Goal: Task Accomplishment & Management: Manage account settings

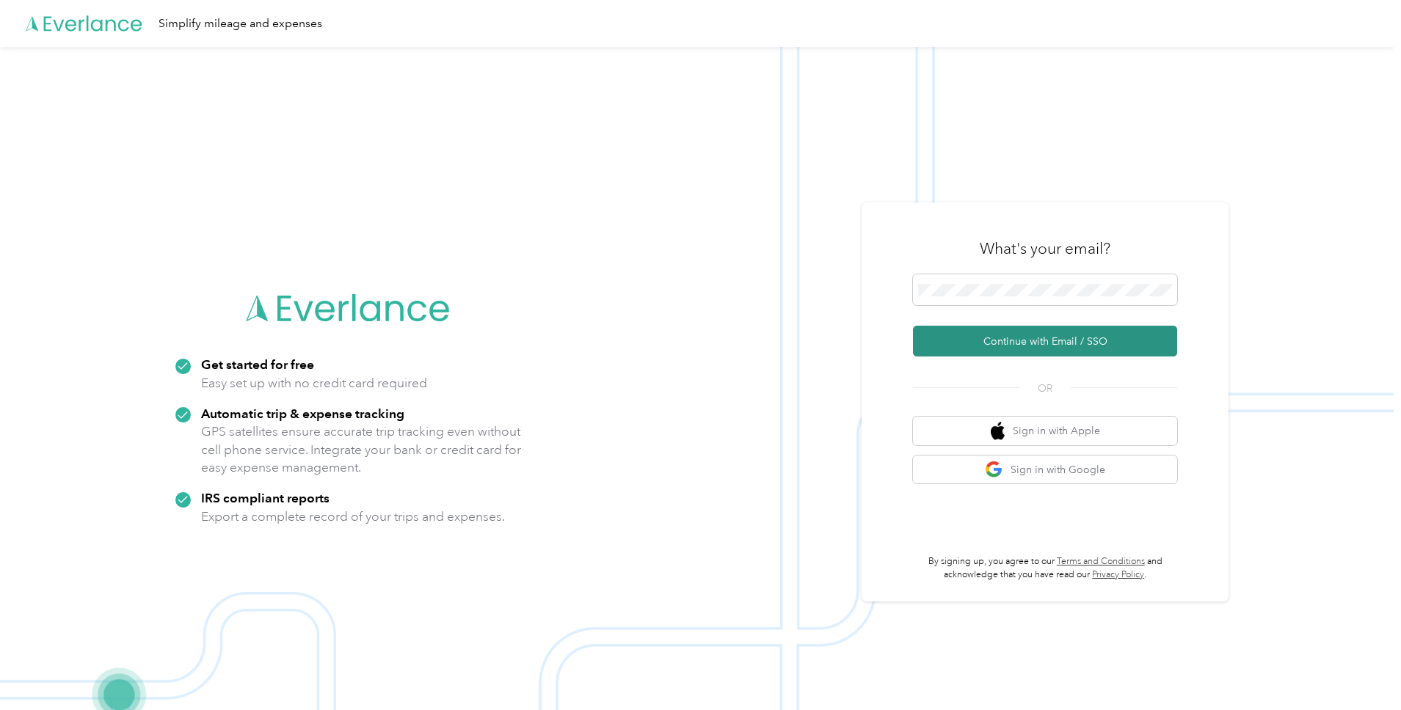
click at [1015, 335] on button "Continue with Email / SSO" at bounding box center [1045, 341] width 264 height 31
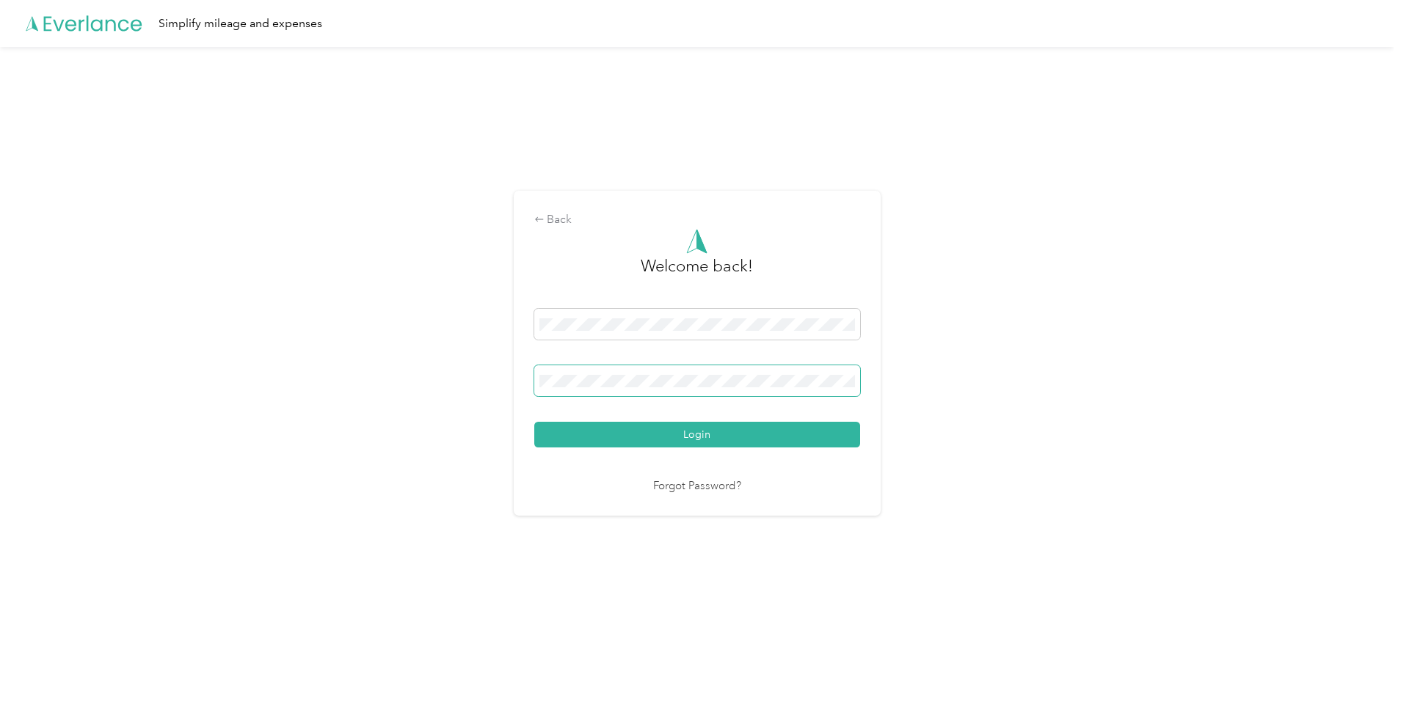
click at [534, 422] on button "Login" at bounding box center [697, 435] width 326 height 26
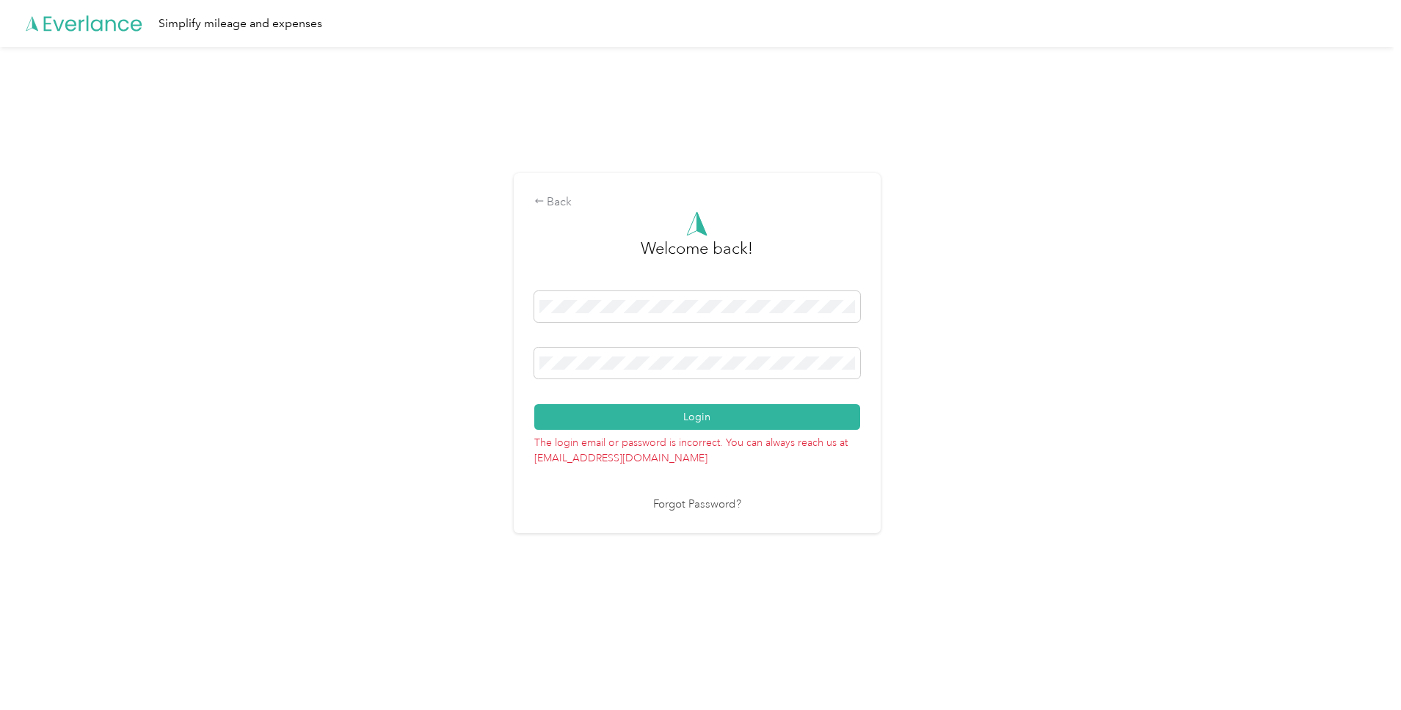
click at [534, 404] on button "Login" at bounding box center [697, 417] width 326 height 26
drag, startPoint x: 707, startPoint y: 356, endPoint x: 423, endPoint y: 349, distance: 284.1
click at [423, 349] on div "Back Welcome back! Login The login email or password is incorrect. You can alwa…" at bounding box center [696, 359] width 1393 height 625
click at [608, 406] on button "Login" at bounding box center [697, 417] width 326 height 26
drag, startPoint x: 620, startPoint y: 355, endPoint x: 489, endPoint y: 364, distance: 131.6
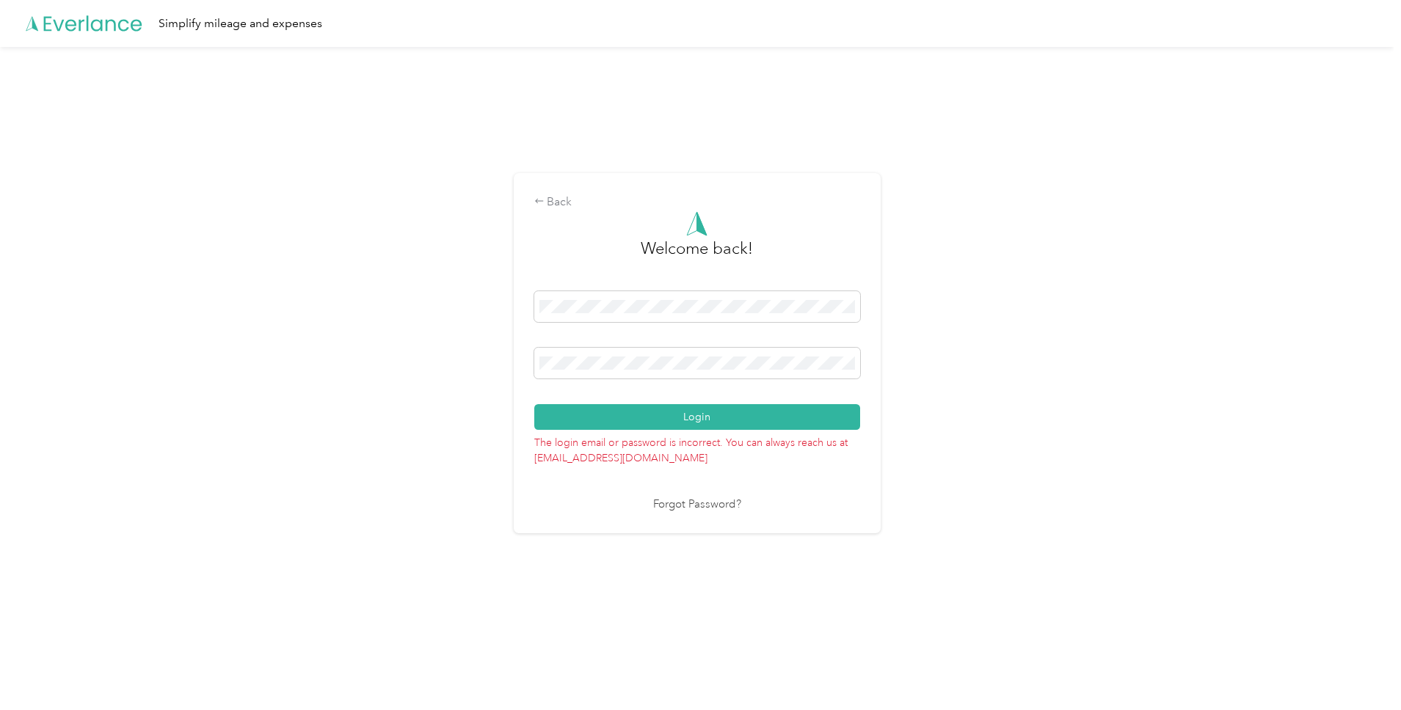
click at [483, 364] on div "Back Welcome back! Login The login email or password is incorrect. You can alwa…" at bounding box center [696, 359] width 1393 height 625
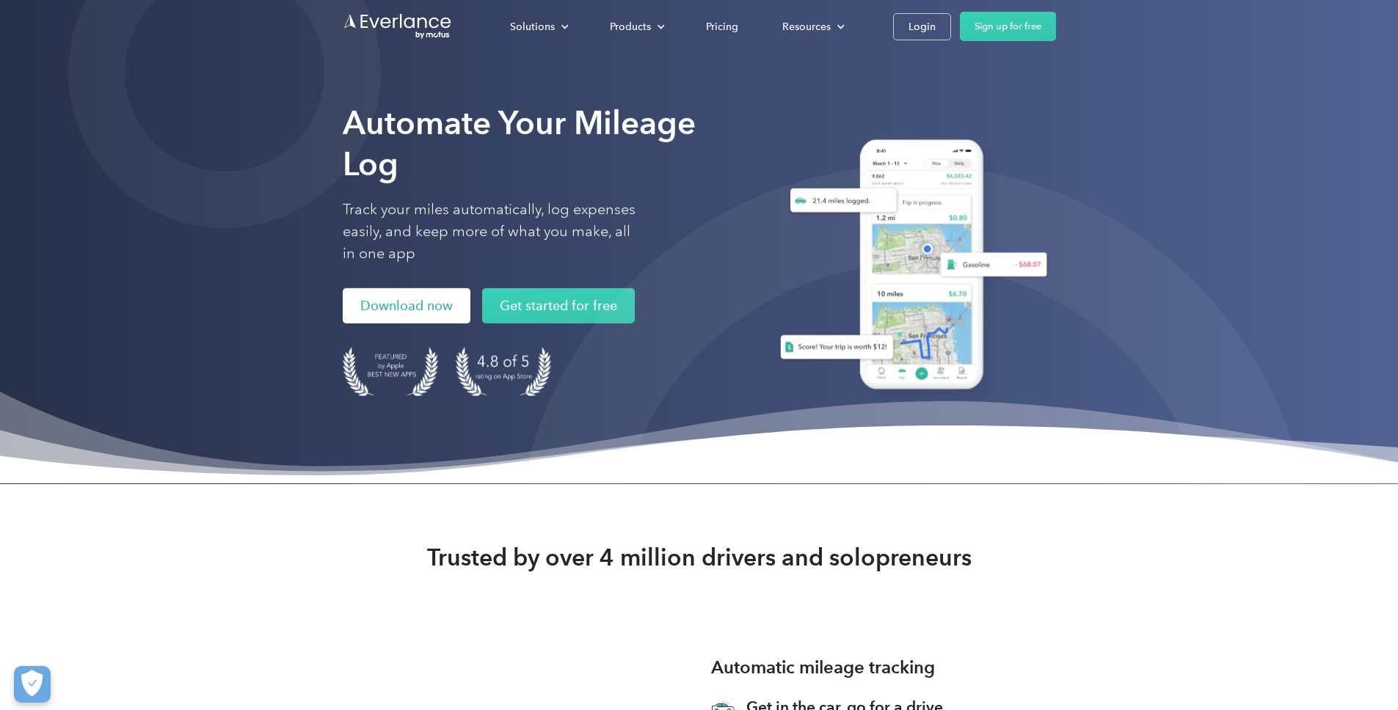
click at [343, 324] on link "Download now" at bounding box center [407, 305] width 128 height 35
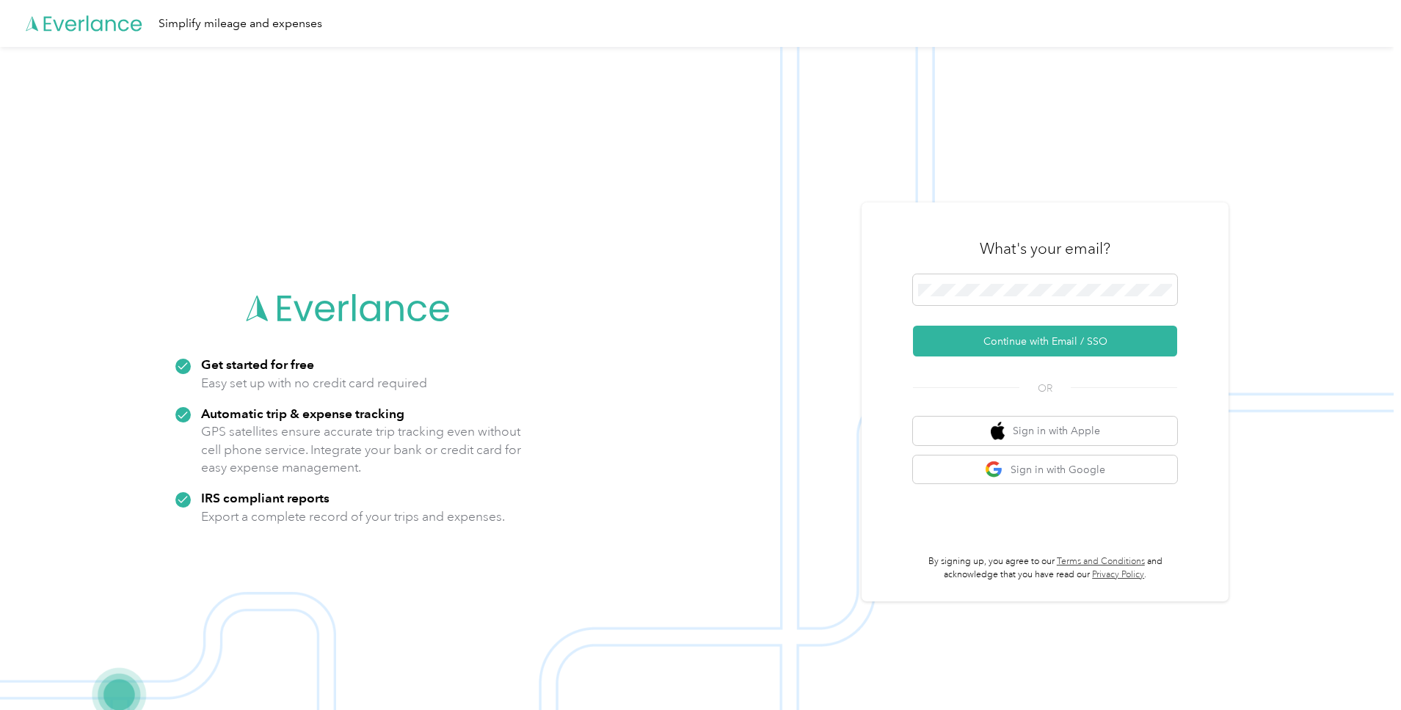
click at [941, 362] on div "What's your email? Continue with Email / SSO OR Sign in with Apple Sign in with…" at bounding box center [1045, 402] width 264 height 358
click at [978, 431] on button "Sign in with Apple" at bounding box center [1045, 431] width 264 height 29
click at [1012, 420] on button "Sign in with Apple" at bounding box center [1045, 431] width 264 height 29
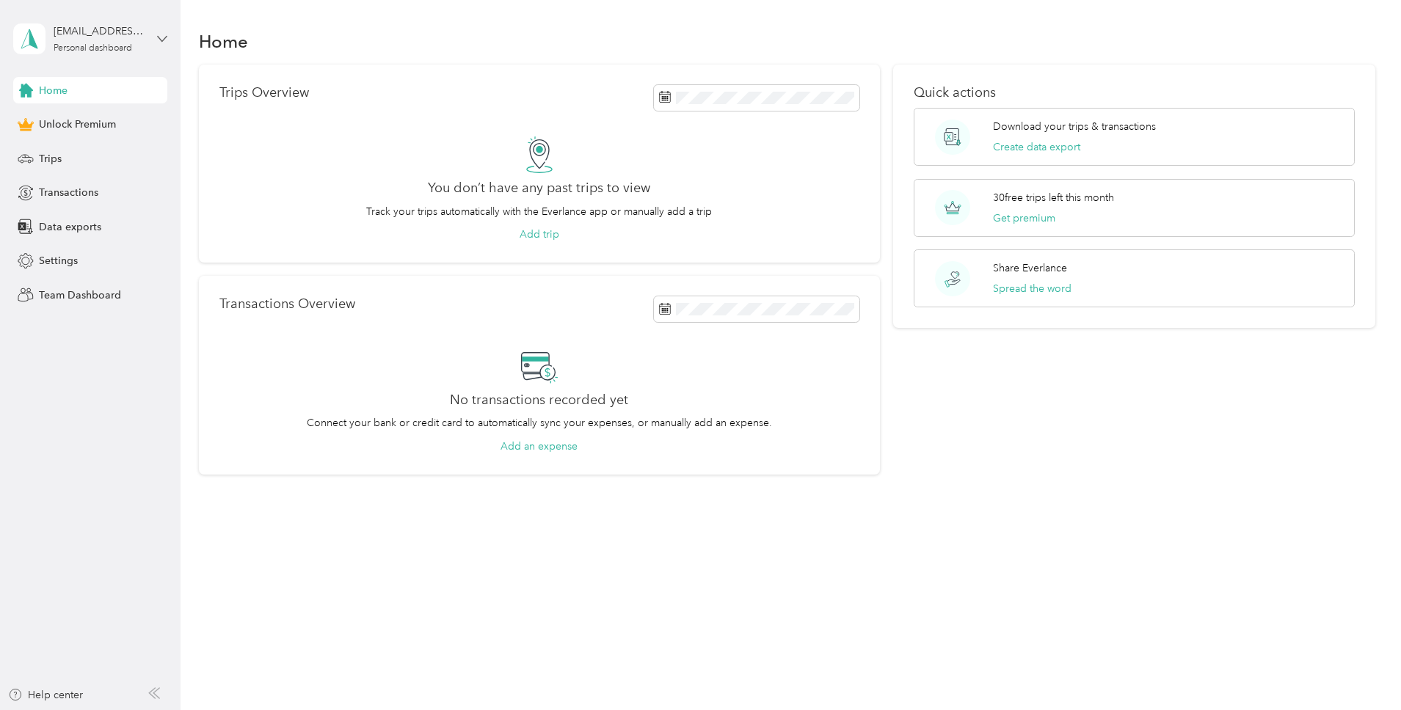
click at [161, 41] on icon at bounding box center [162, 39] width 10 height 10
click at [98, 288] on span "Team Dashboard" at bounding box center [80, 295] width 82 height 15
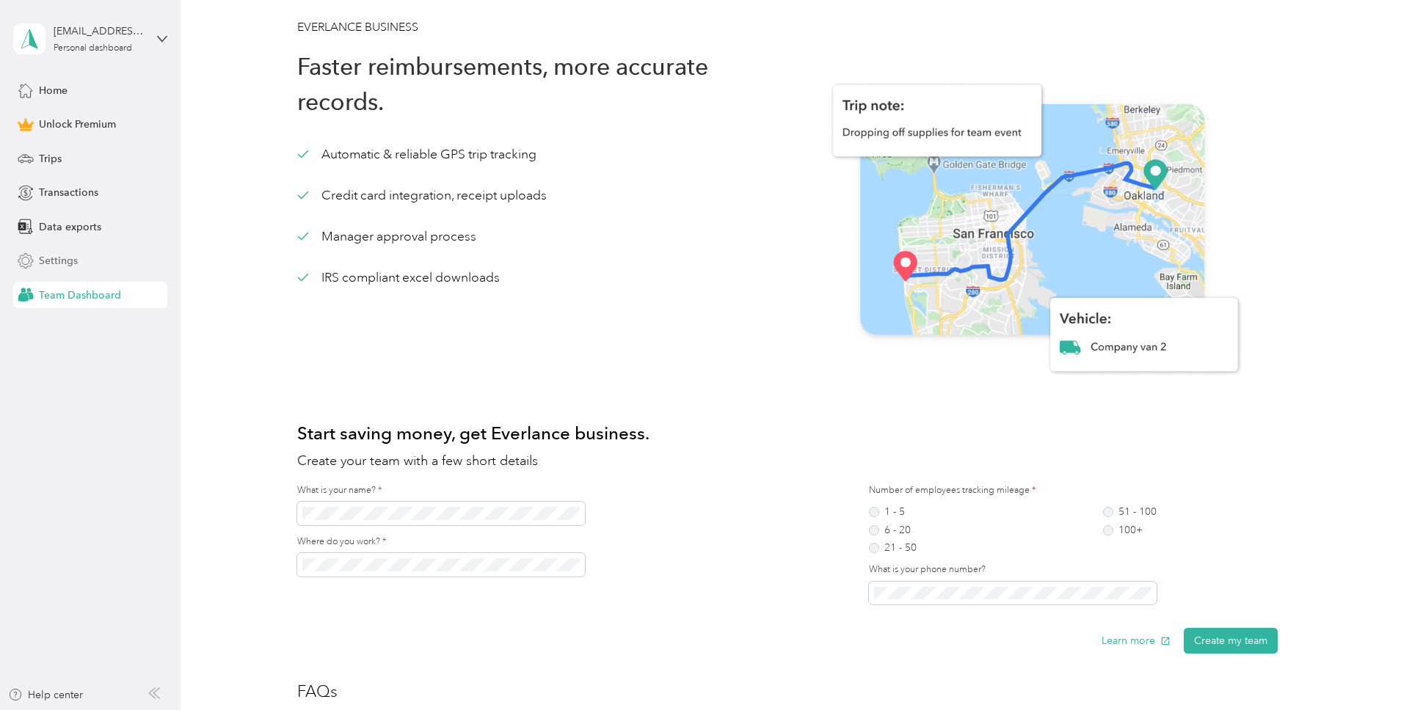
click at [95, 263] on div "Settings" at bounding box center [90, 261] width 154 height 26
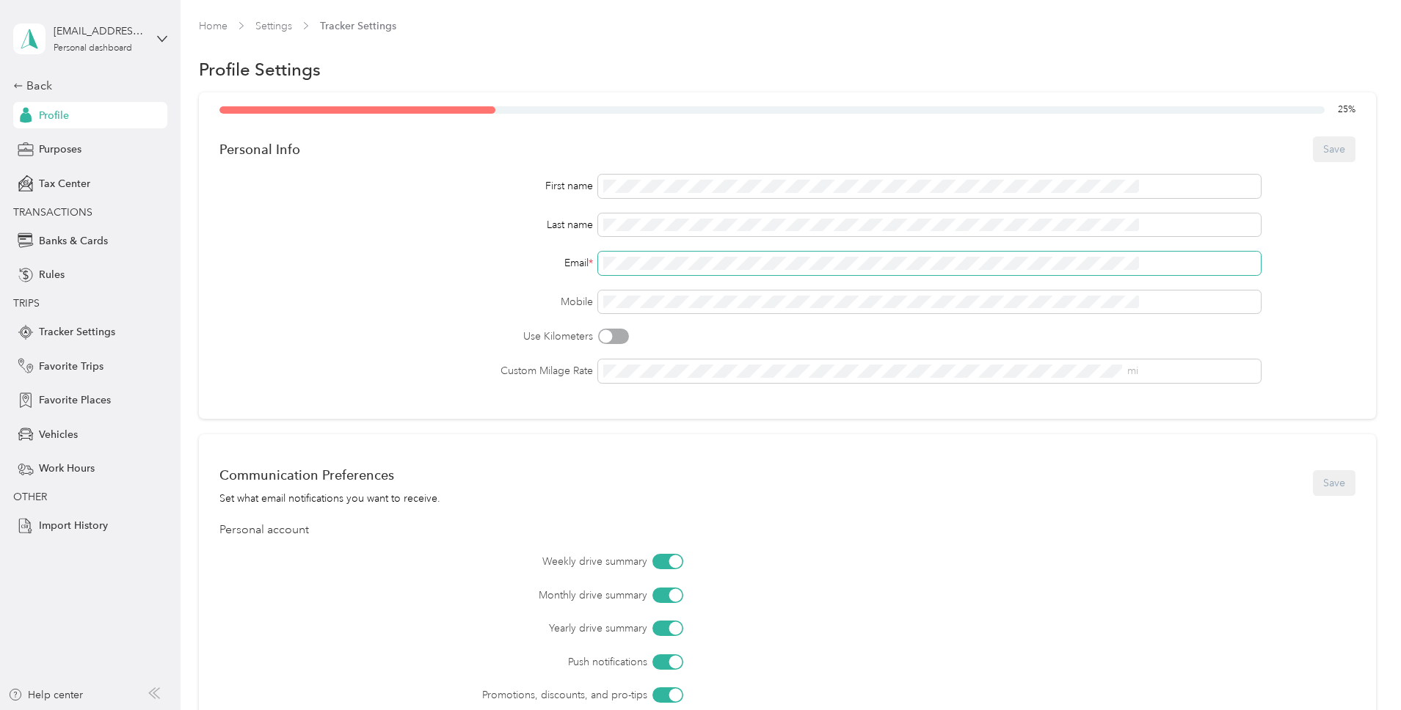
click at [613, 255] on div "Email *" at bounding box center [787, 263] width 1136 height 23
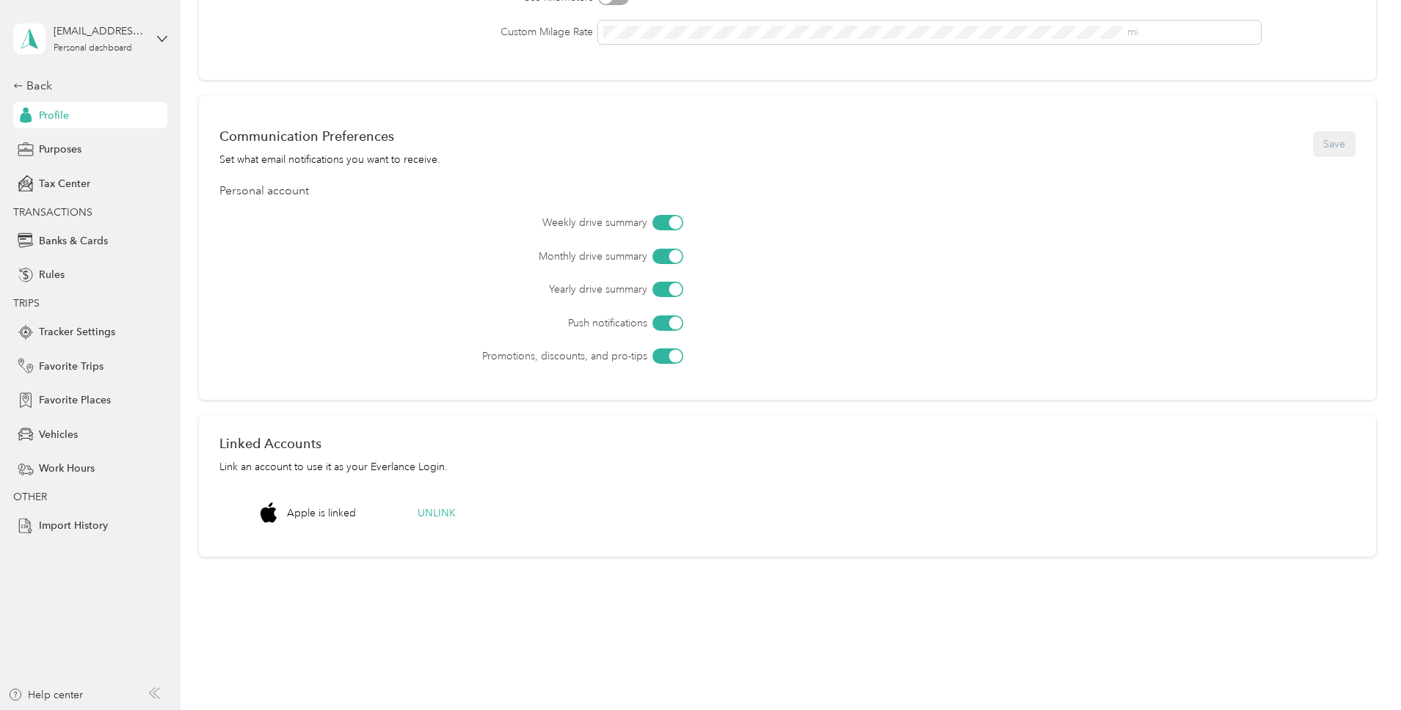
scroll to position [350, 0]
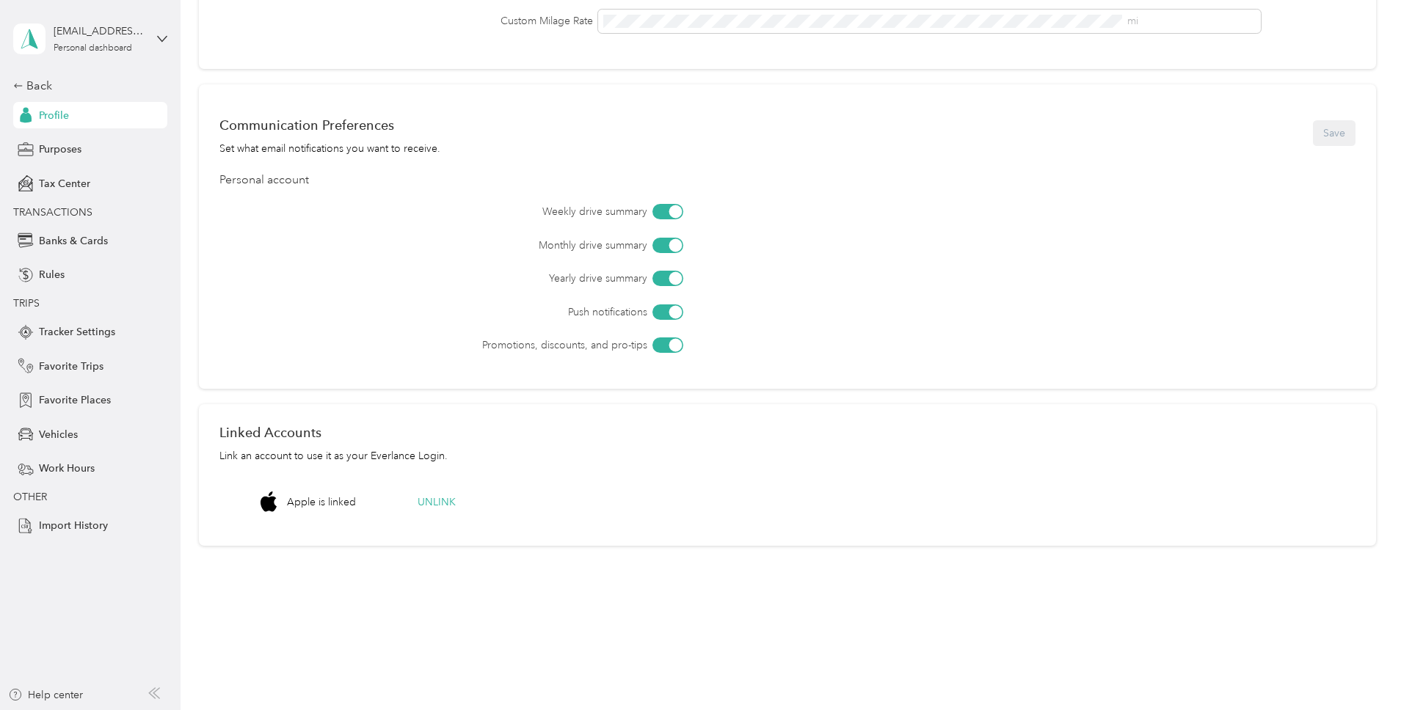
click at [356, 500] on span "Apple is linked" at bounding box center [321, 502] width 69 height 15
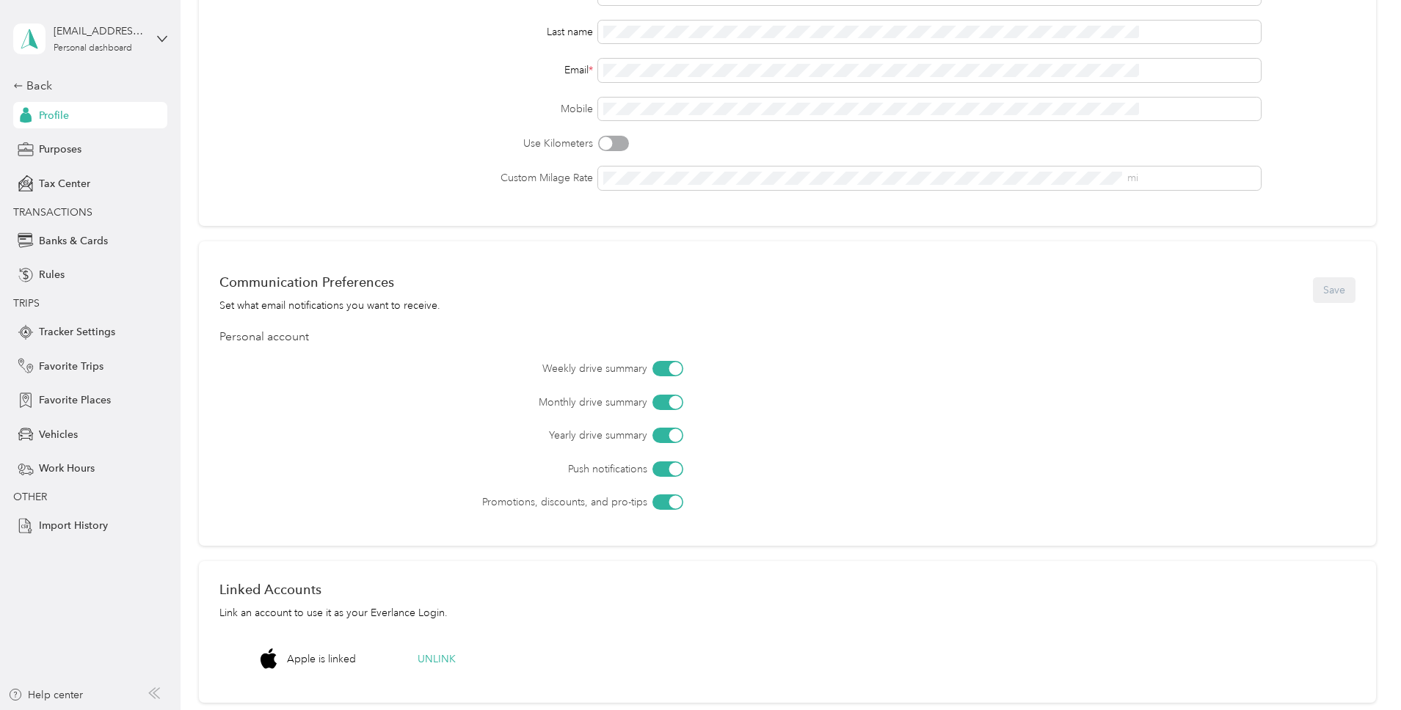
scroll to position [0, 0]
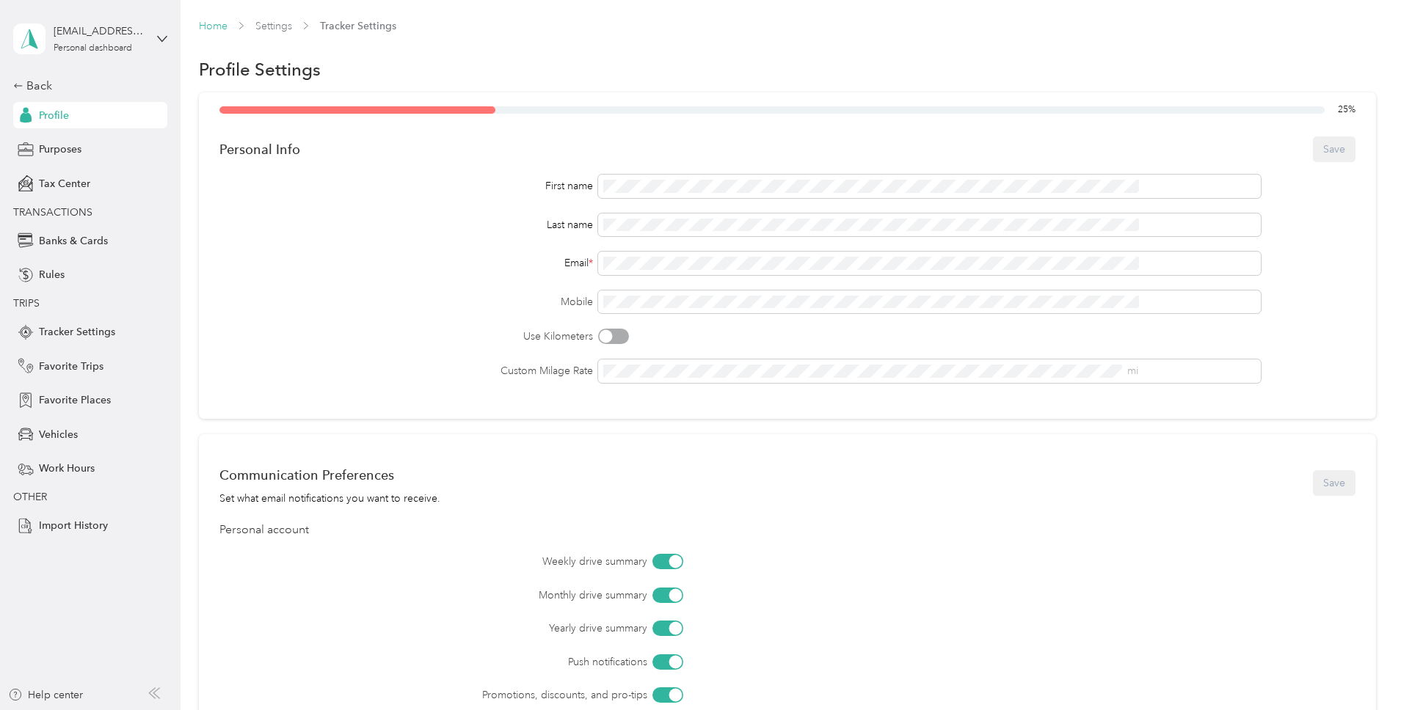
drag, startPoint x: 344, startPoint y: 26, endPoint x: 324, endPoint y: 23, distance: 20.0
click at [342, 25] on div "Home Settings Tracker Settings" at bounding box center [787, 25] width 1177 height 15
click at [227, 23] on link "Home" at bounding box center [213, 26] width 29 height 12
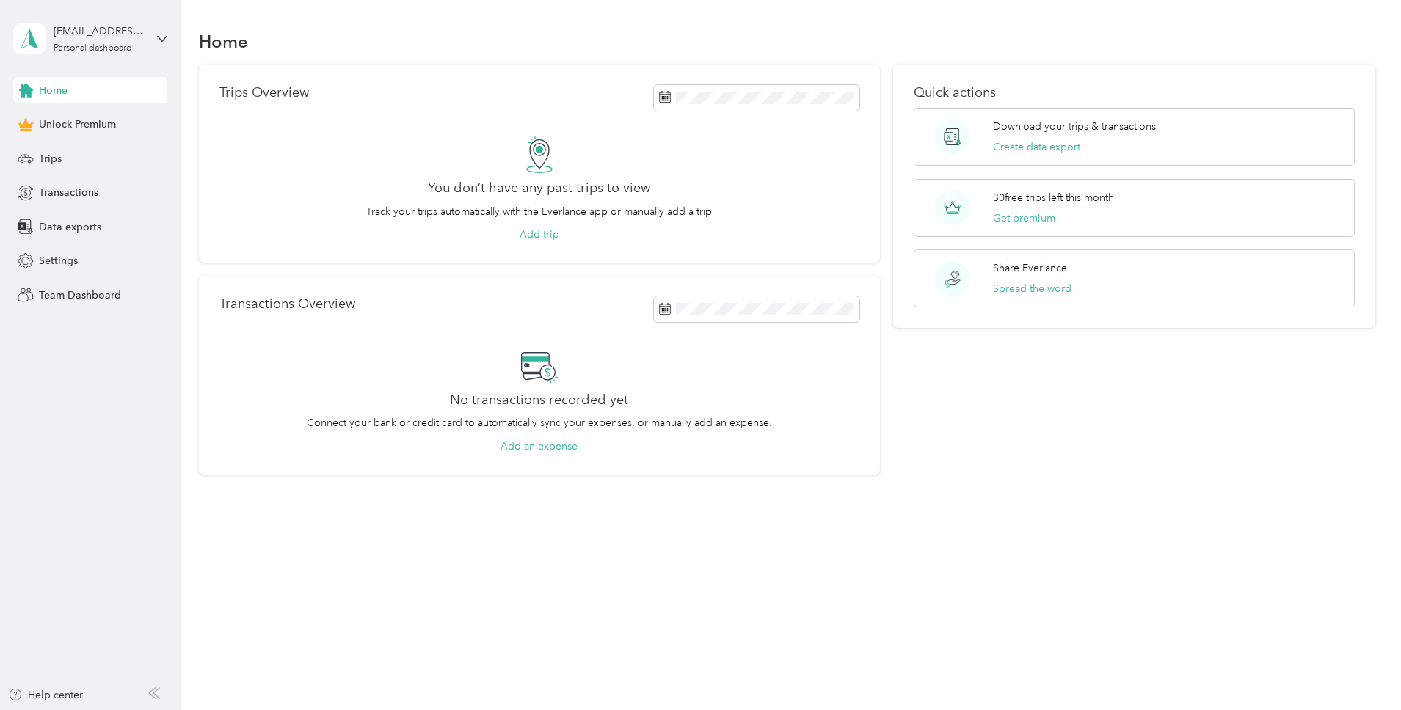
click at [158, 26] on div "bqxhrvk4zj@privaterelay.appleid.com Personal dashboard" at bounding box center [90, 38] width 154 height 51
click at [308, 87] on div "You’re signed in as bqxhrvk4zj@privaterelay.appleid.com Log out" at bounding box center [167, 102] width 309 height 83
click at [101, 264] on div "Settings" at bounding box center [90, 261] width 154 height 26
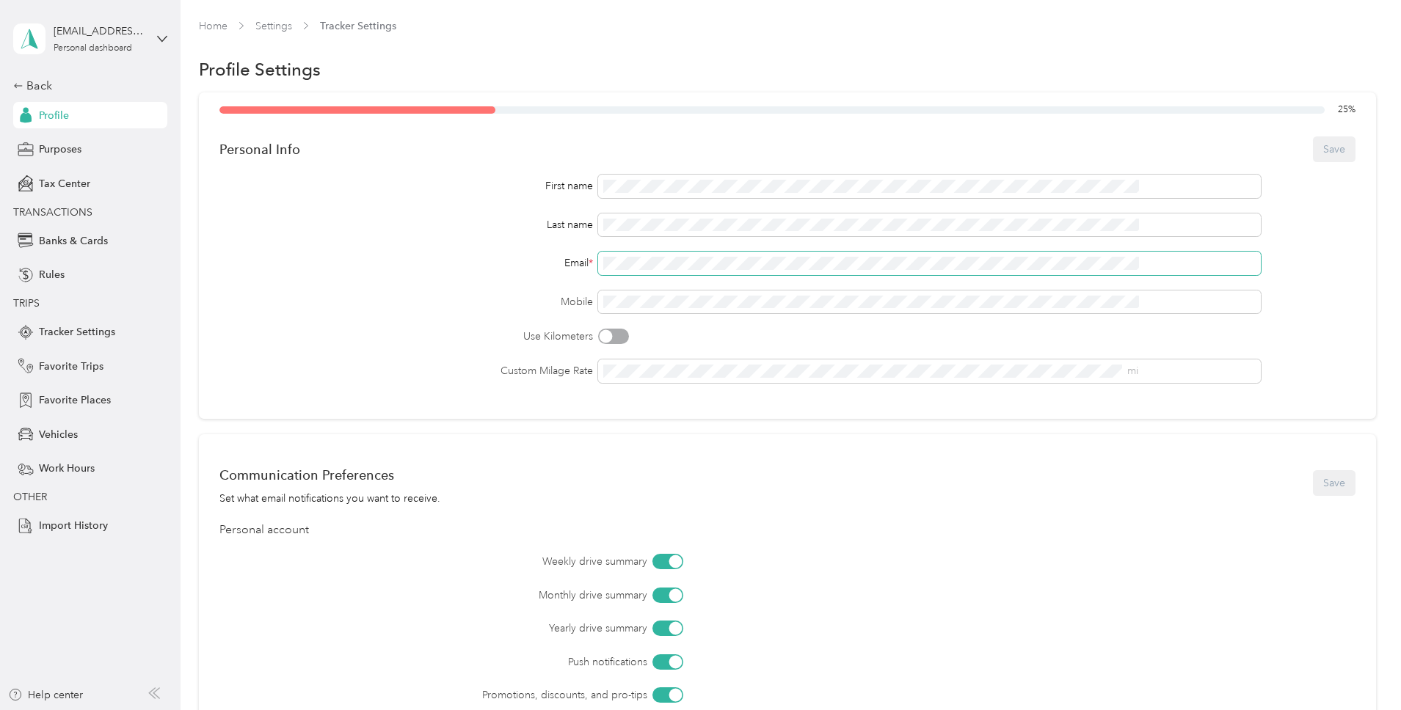
click at [630, 243] on div "First name Last name Email * Mobile Use Kilometers Custom Milage Rate mi" at bounding box center [787, 279] width 1136 height 208
click at [671, 310] on span at bounding box center [929, 302] width 663 height 23
click at [828, 470] on div "Communication Preferences Set what email notifications you want to receive. Save" at bounding box center [787, 483] width 1136 height 46
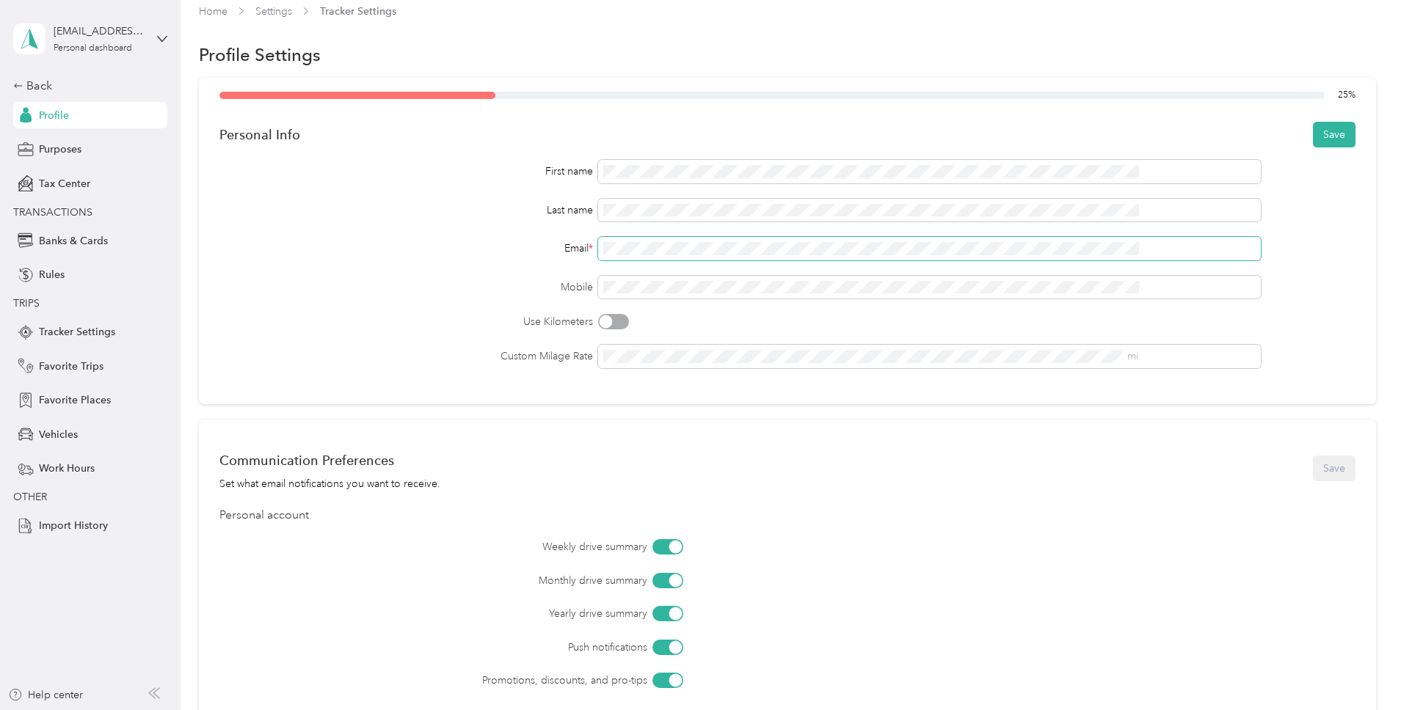
scroll to position [20, 0]
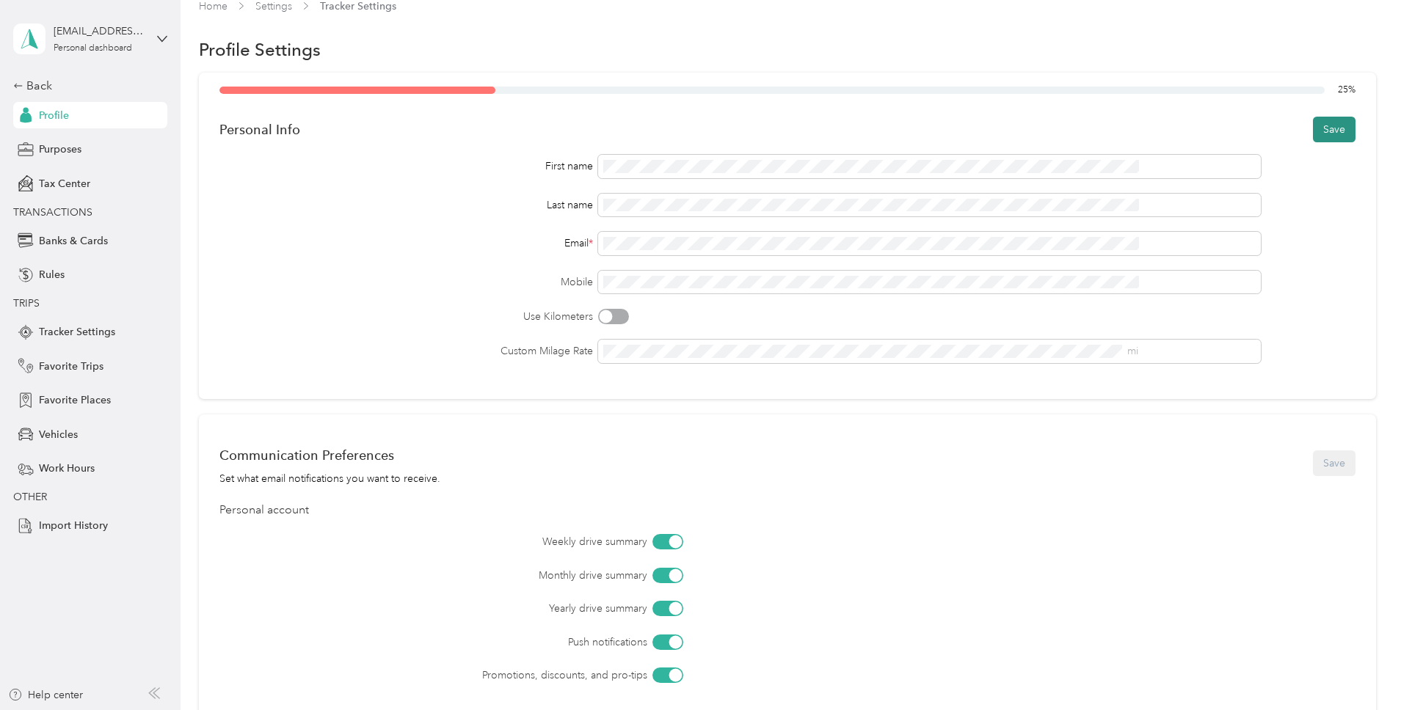
click at [1313, 138] on button "Save" at bounding box center [1334, 130] width 43 height 26
click at [1243, 23] on p "Could not update personal info" at bounding box center [1268, 30] width 169 height 18
click at [1162, 25] on div "Could not update personal info" at bounding box center [1270, 30] width 237 height 36
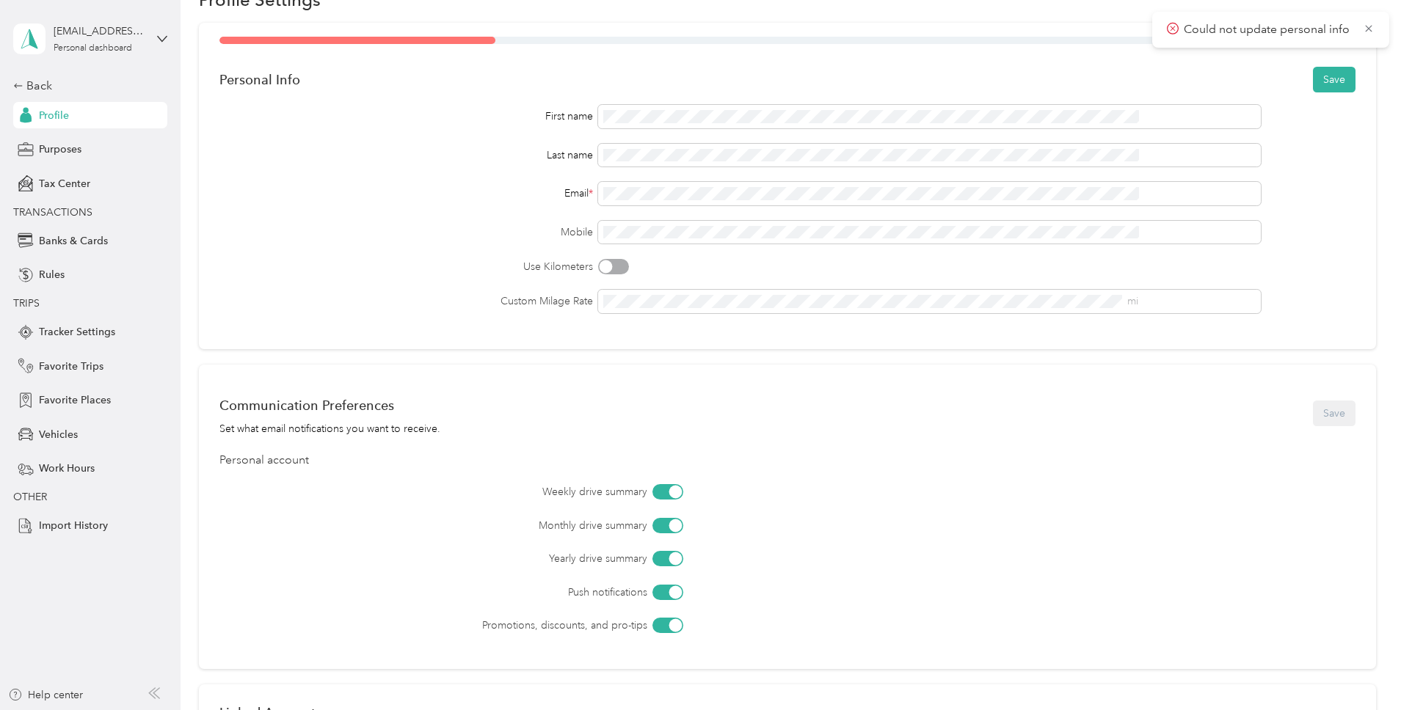
scroll to position [350, 0]
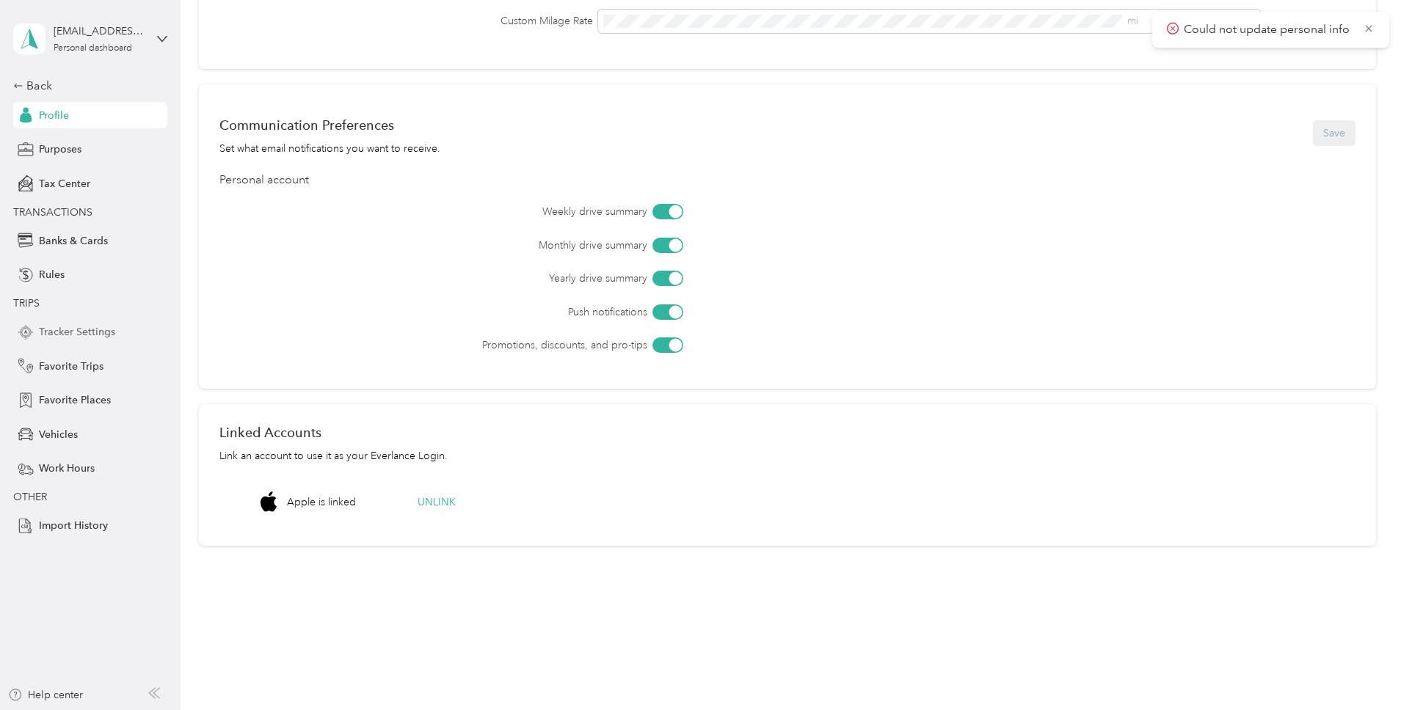
click at [112, 322] on div "Tracker Settings" at bounding box center [90, 332] width 154 height 26
